Goal: Task Accomplishment & Management: Use online tool/utility

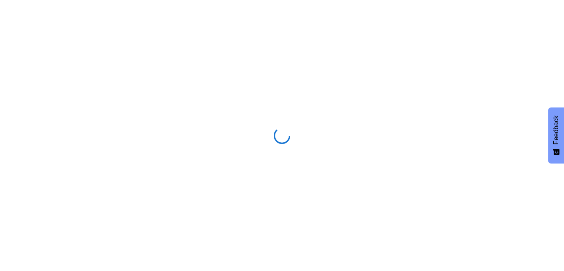
click at [557, 135] on span "Feedback" at bounding box center [556, 130] width 7 height 29
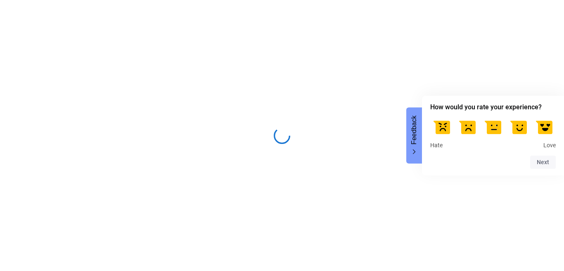
click at [414, 128] on span "Feedback" at bounding box center [414, 130] width 7 height 29
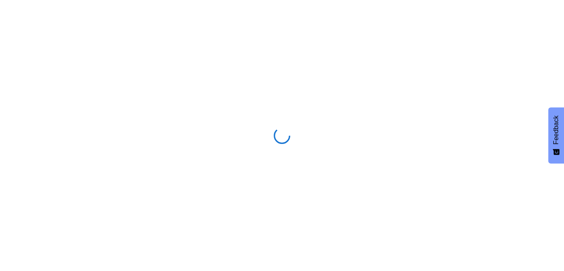
click at [554, 130] on span "Feedback" at bounding box center [556, 130] width 7 height 29
